Goal: Navigation & Orientation: Find specific page/section

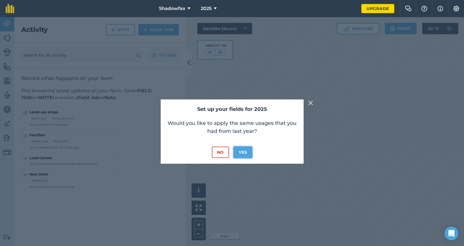
click at [241, 150] on button "Yes" at bounding box center [243, 152] width 19 height 11
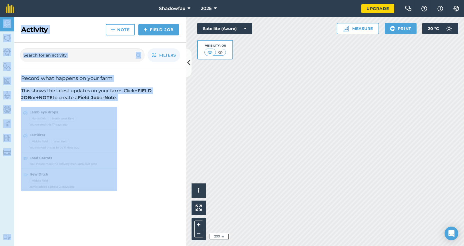
click at [273, 161] on div "Shadowfax 2025 Upgrade Farm Chat Help Info Settings Map printing is not availab…" at bounding box center [232, 123] width 464 height 246
drag, startPoint x: 296, startPoint y: 14, endPoint x: 290, endPoint y: 263, distance: 249.5
click at [290, 246] on html "Shadowfax 2025 Upgrade Farm Chat Help Info Settings Map printing is not availab…" at bounding box center [232, 123] width 464 height 246
